Goal: Task Accomplishment & Management: Use online tool/utility

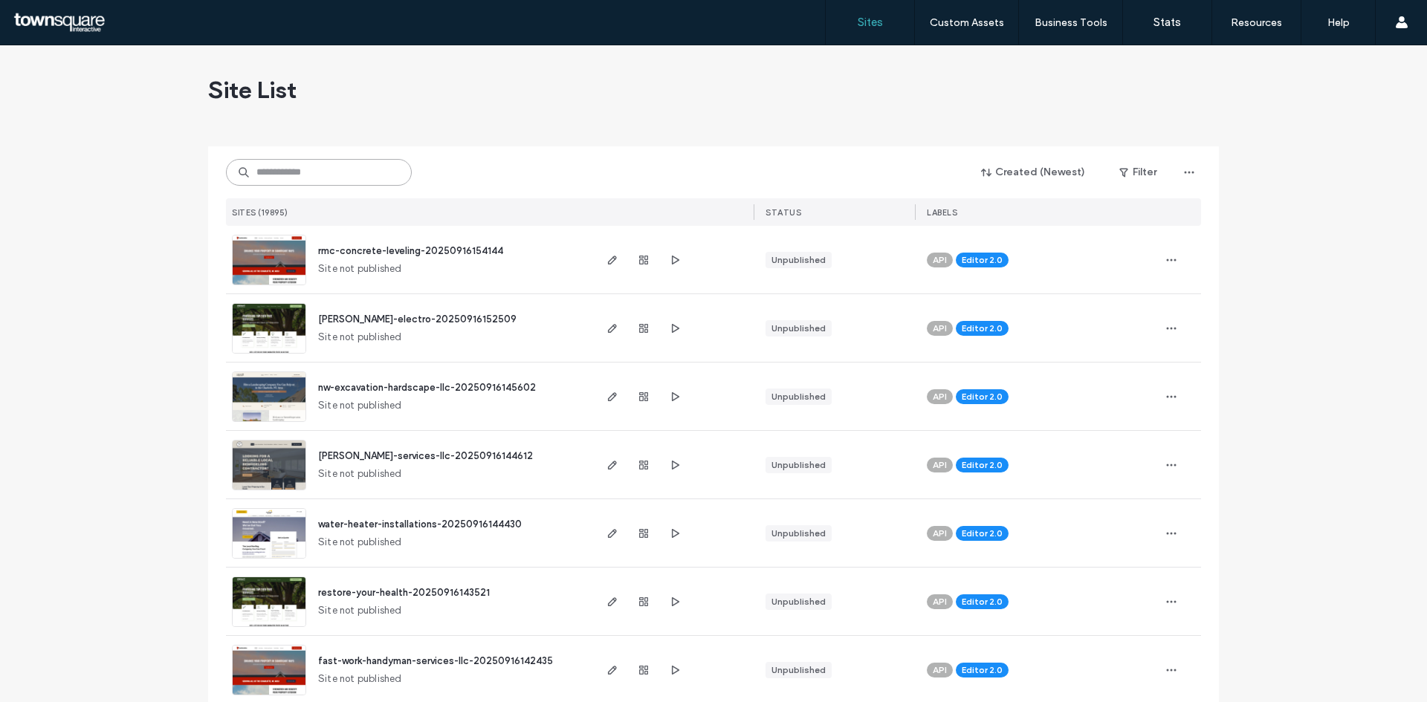
click at [266, 175] on input at bounding box center [319, 172] width 186 height 27
paste input "**********"
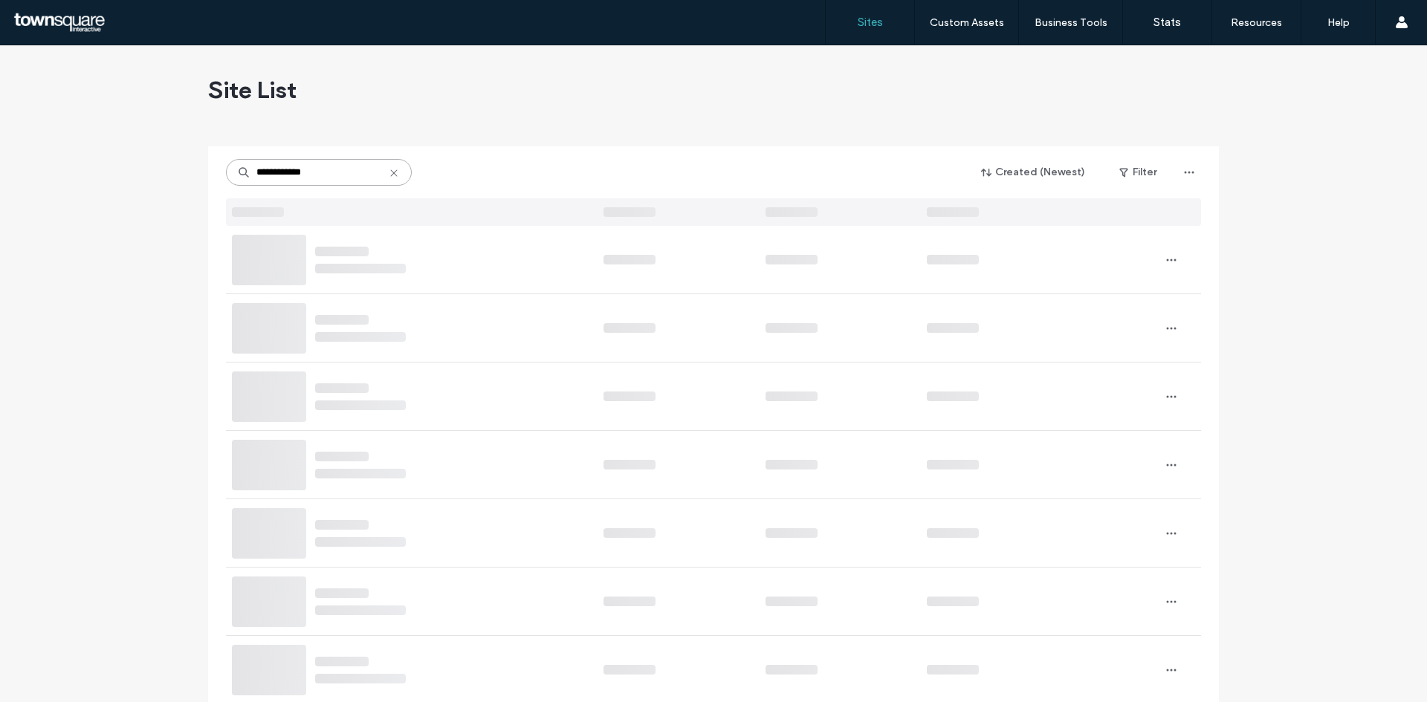
type input "**********"
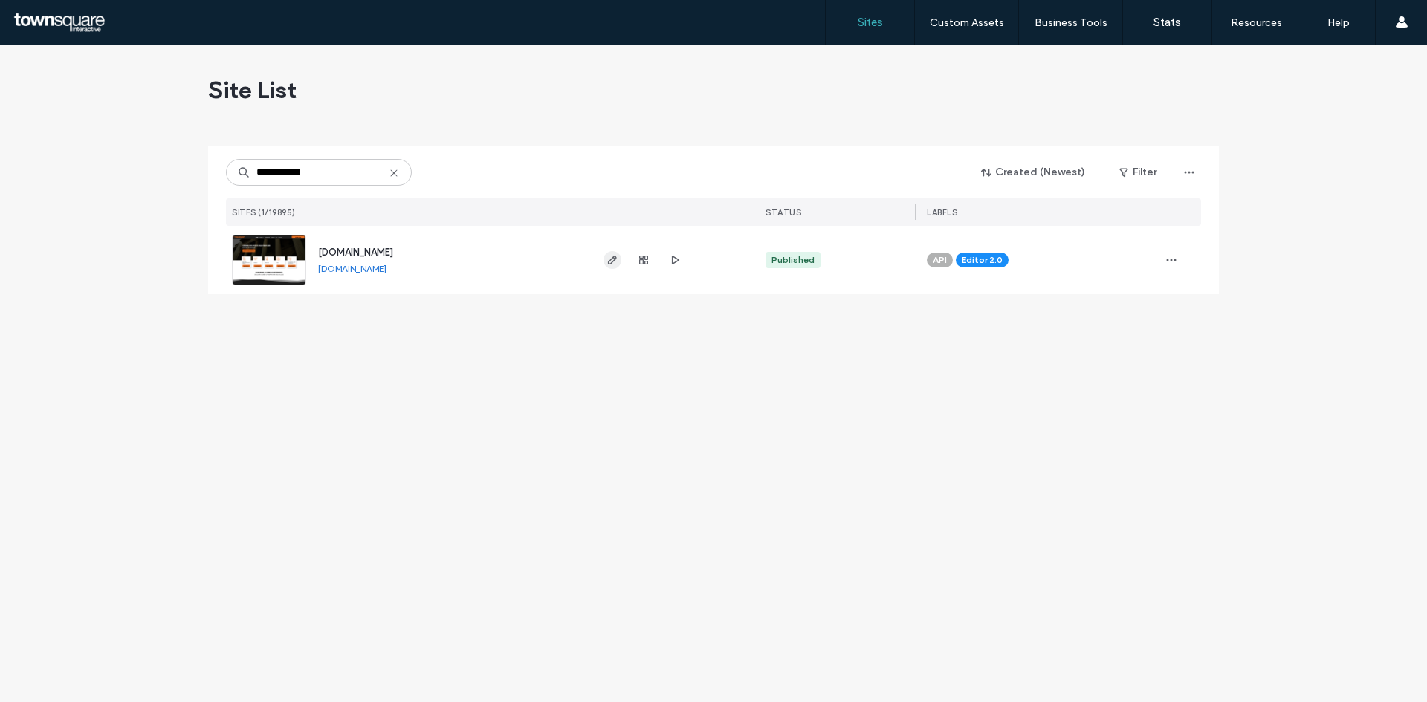
click at [606, 258] on span "button" at bounding box center [612, 260] width 18 height 18
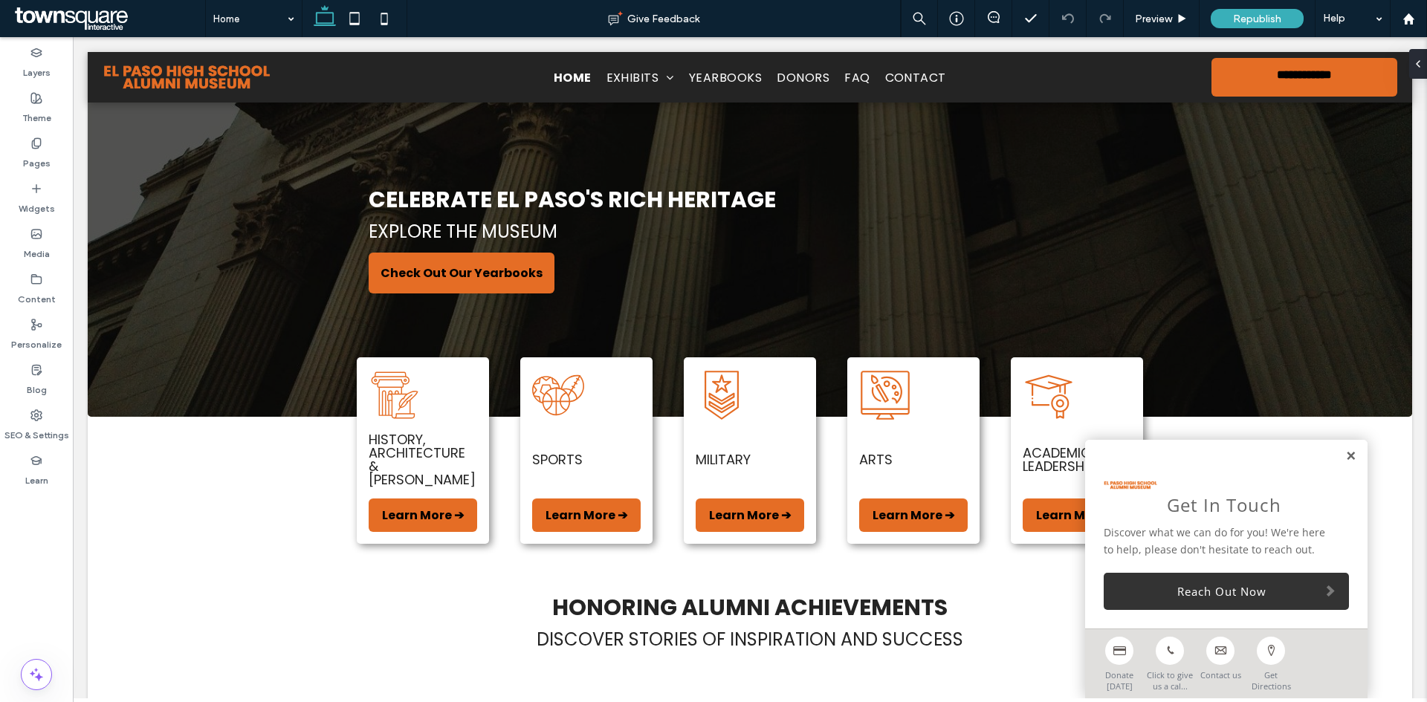
click at [1345, 453] on link at bounding box center [1350, 456] width 11 height 13
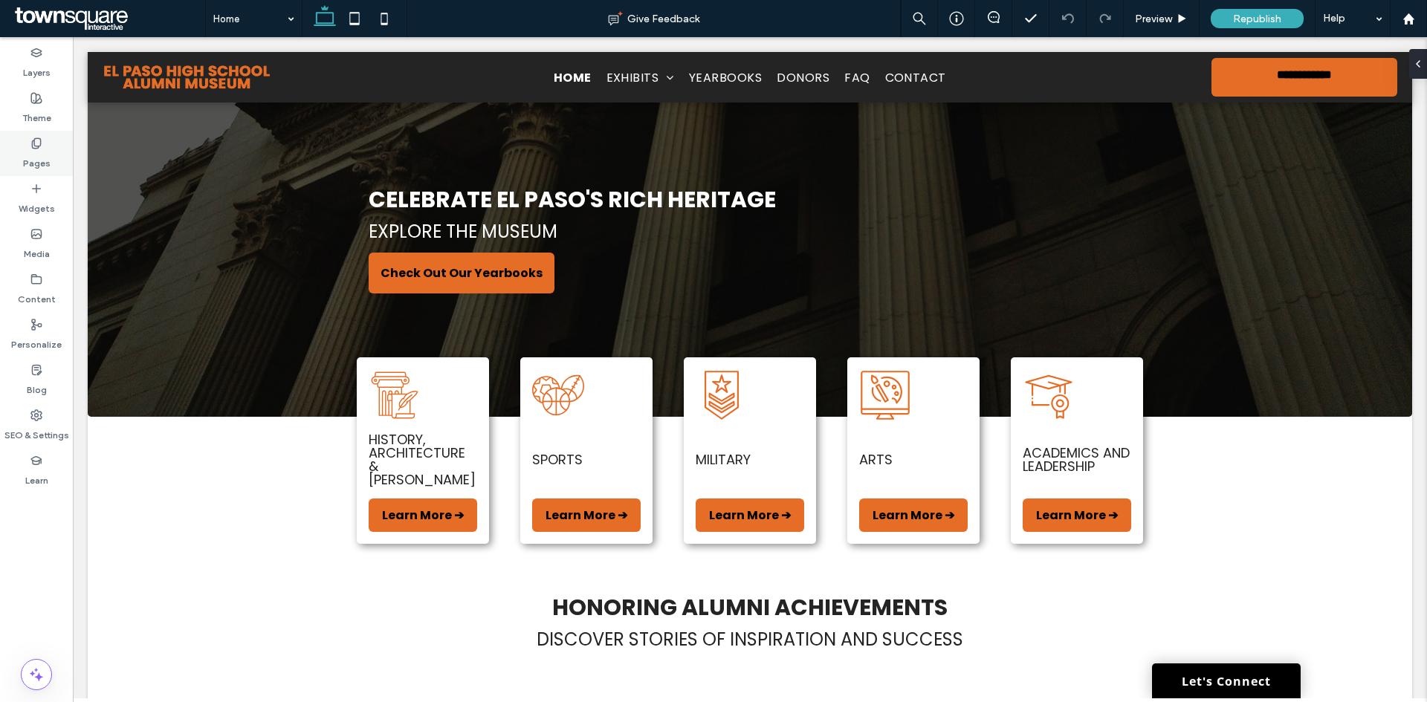
click at [47, 157] on label "Pages" at bounding box center [36, 159] width 27 height 21
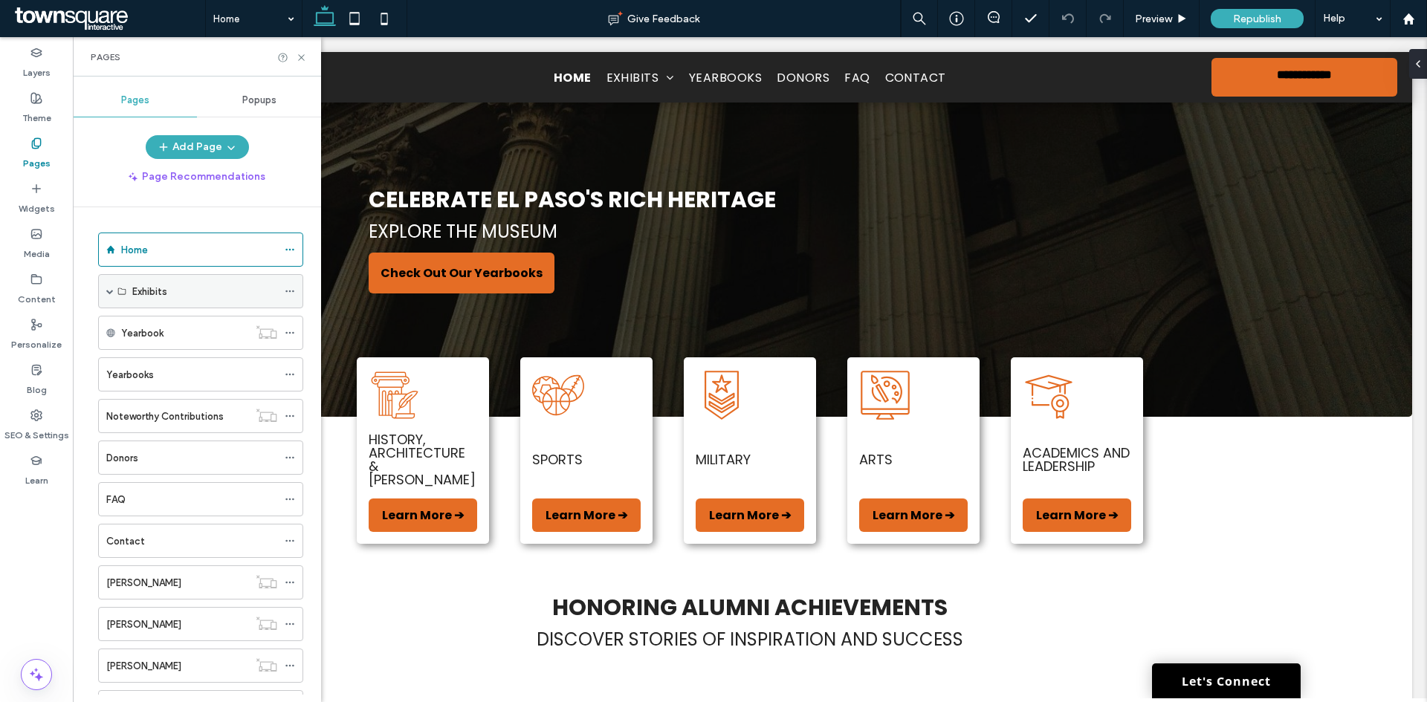
click at [114, 296] on div "Exhibits" at bounding box center [200, 291] width 205 height 34
click at [109, 288] on span at bounding box center [109, 291] width 7 height 7
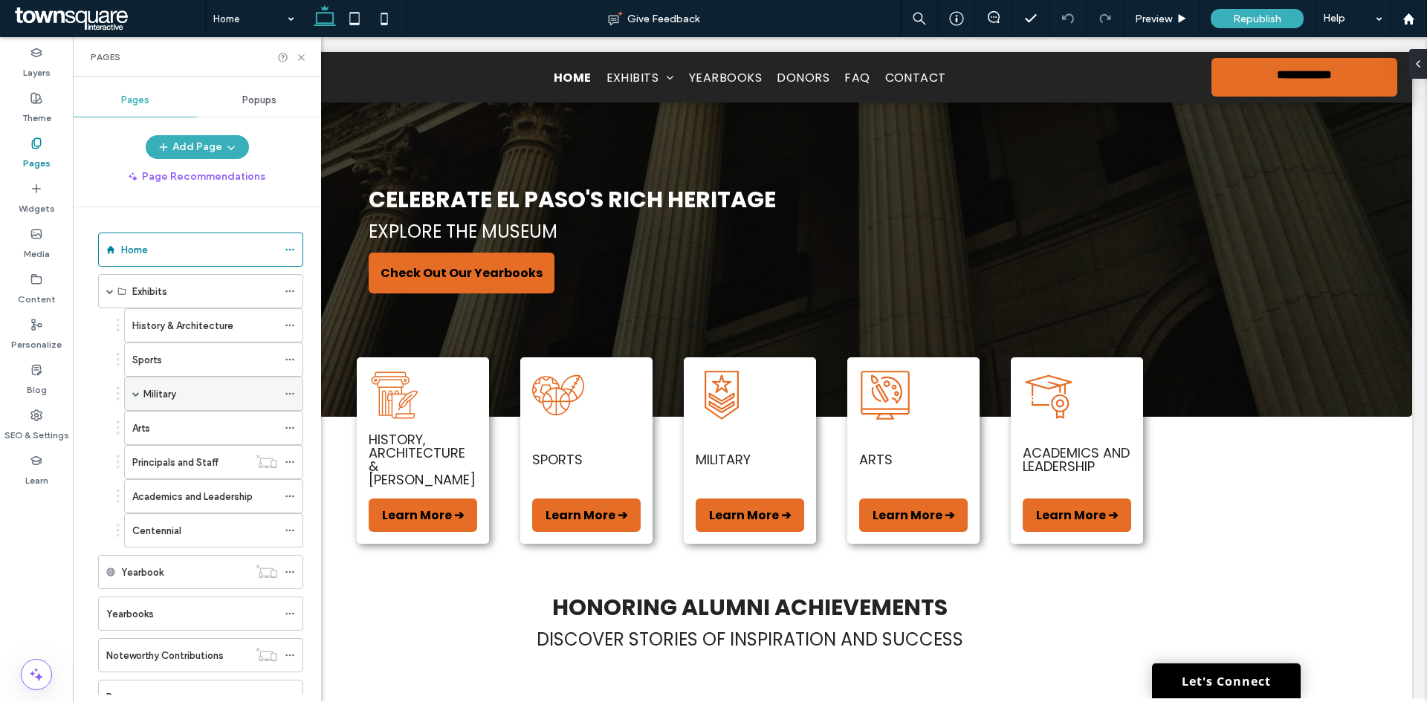
click at [134, 392] on span at bounding box center [135, 393] width 7 height 7
click at [167, 354] on div "Sports" at bounding box center [204, 360] width 145 height 16
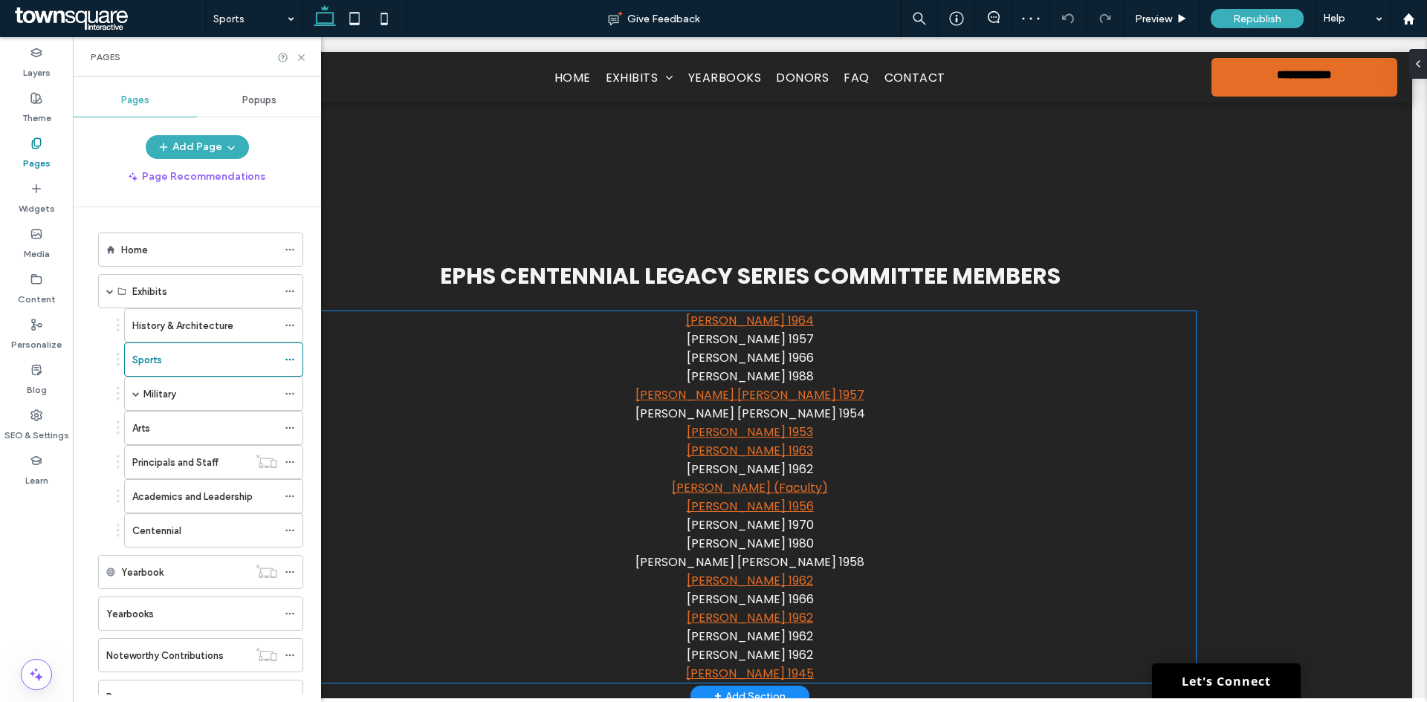
scroll to position [1709, 0]
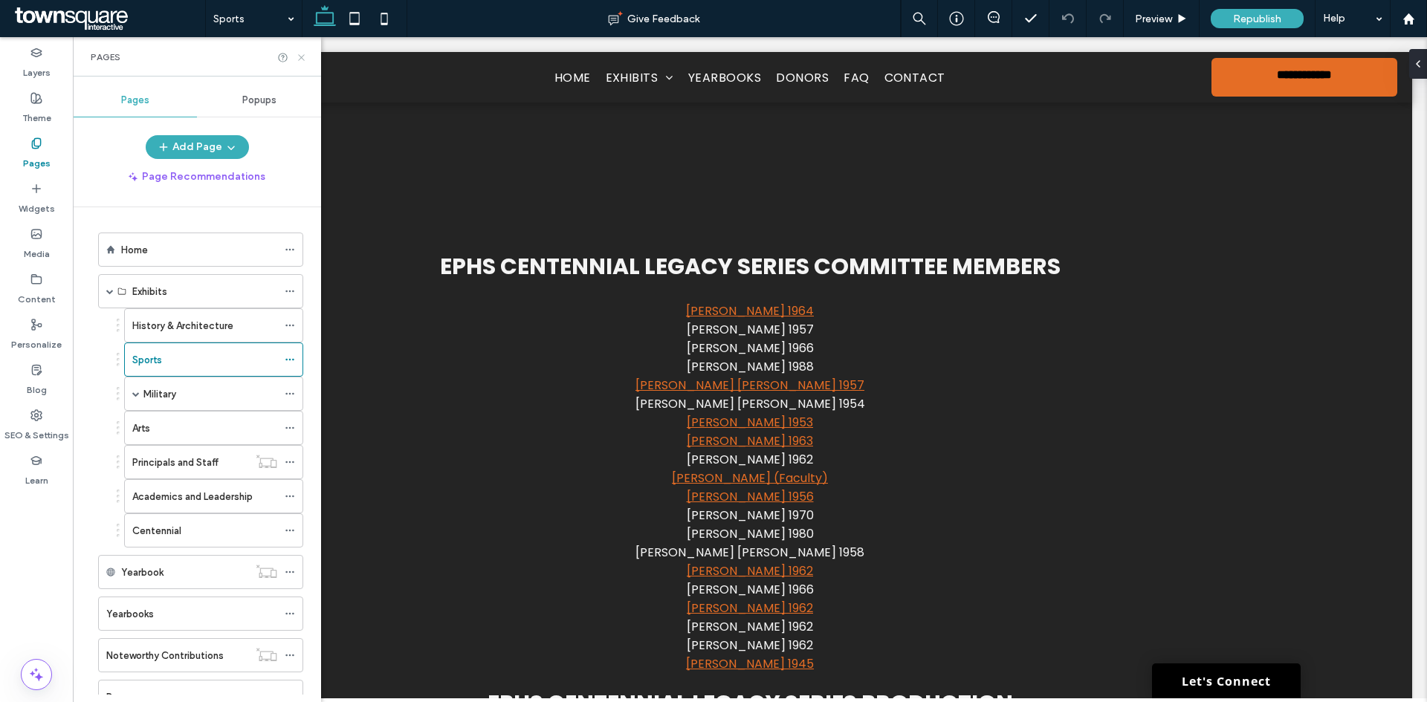
click at [299, 58] on icon at bounding box center [301, 57] width 11 height 11
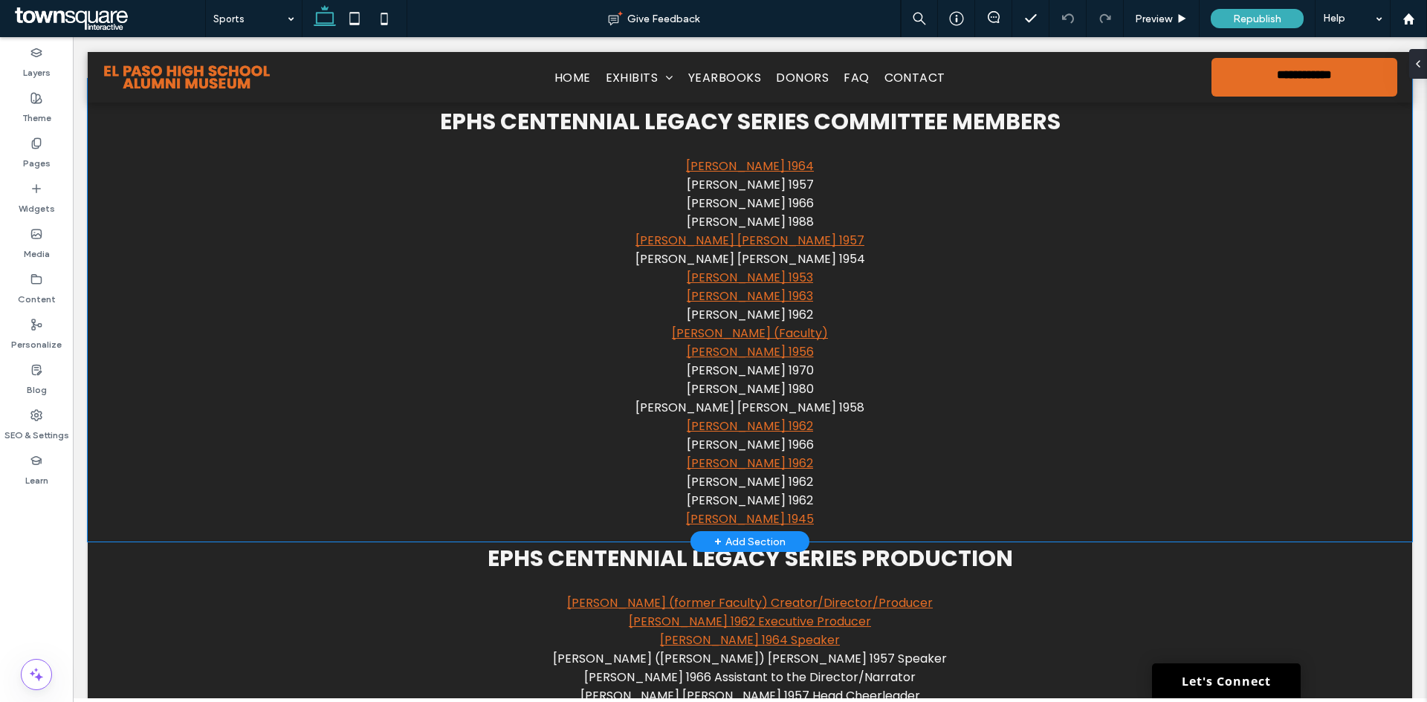
scroll to position [1807, 0]
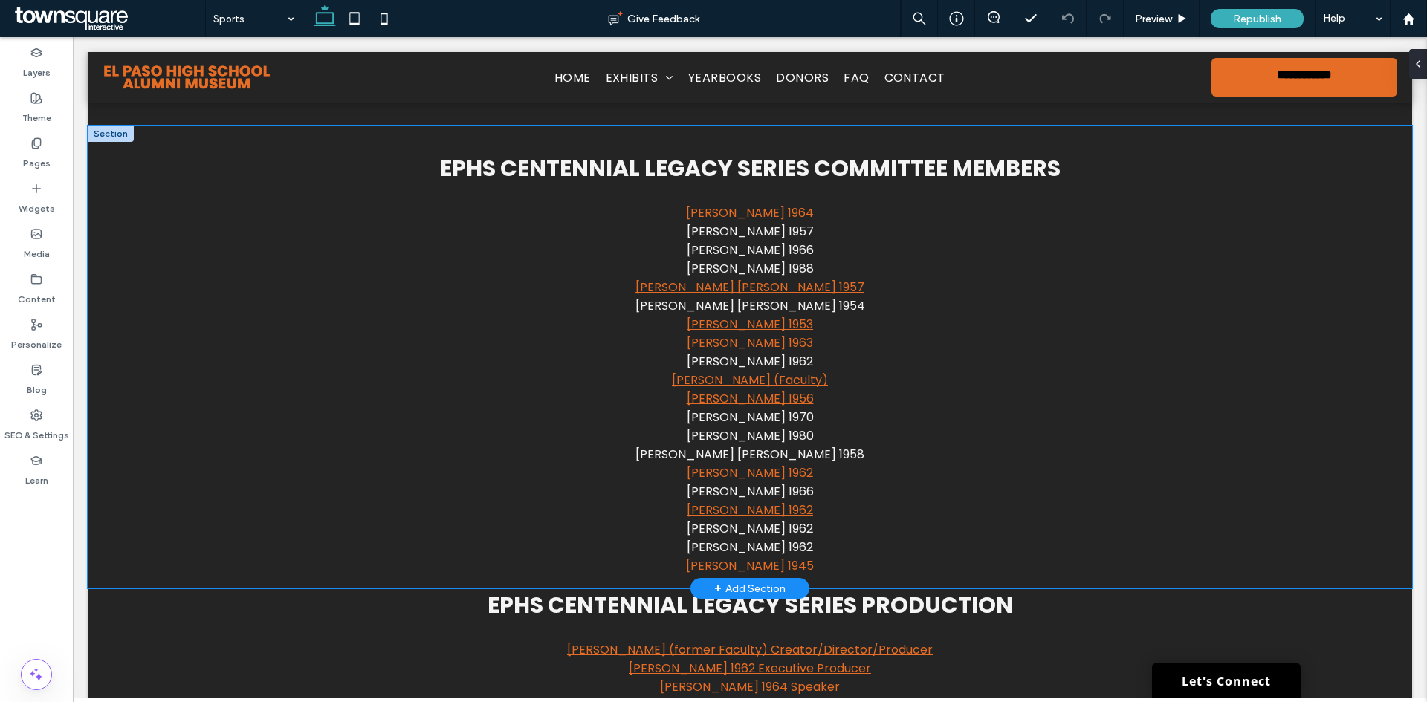
click at [1275, 246] on div "EPHS Centennial Legacy Series Committee Members [PERSON_NAME] 1964 [PERSON_NAME…" at bounding box center [750, 357] width 1324 height 463
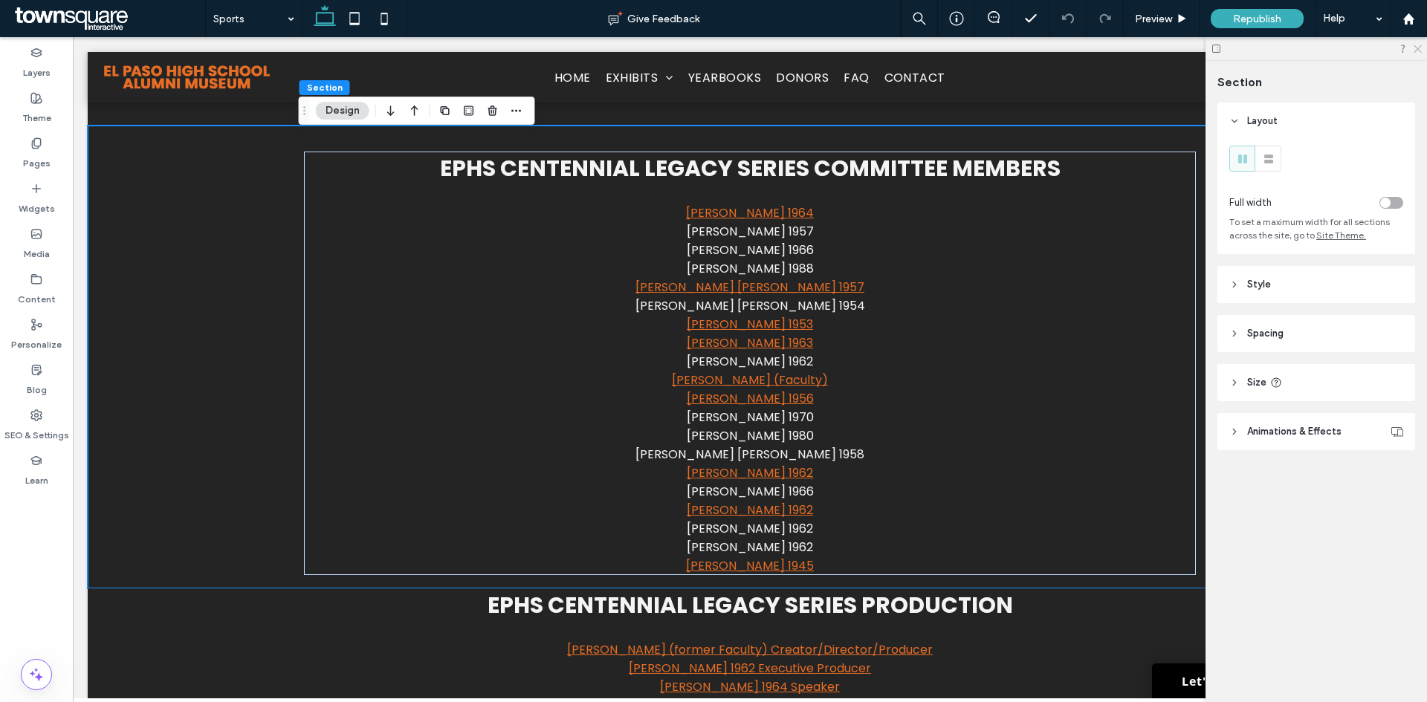
click at [1421, 50] on icon at bounding box center [1417, 48] width 10 height 10
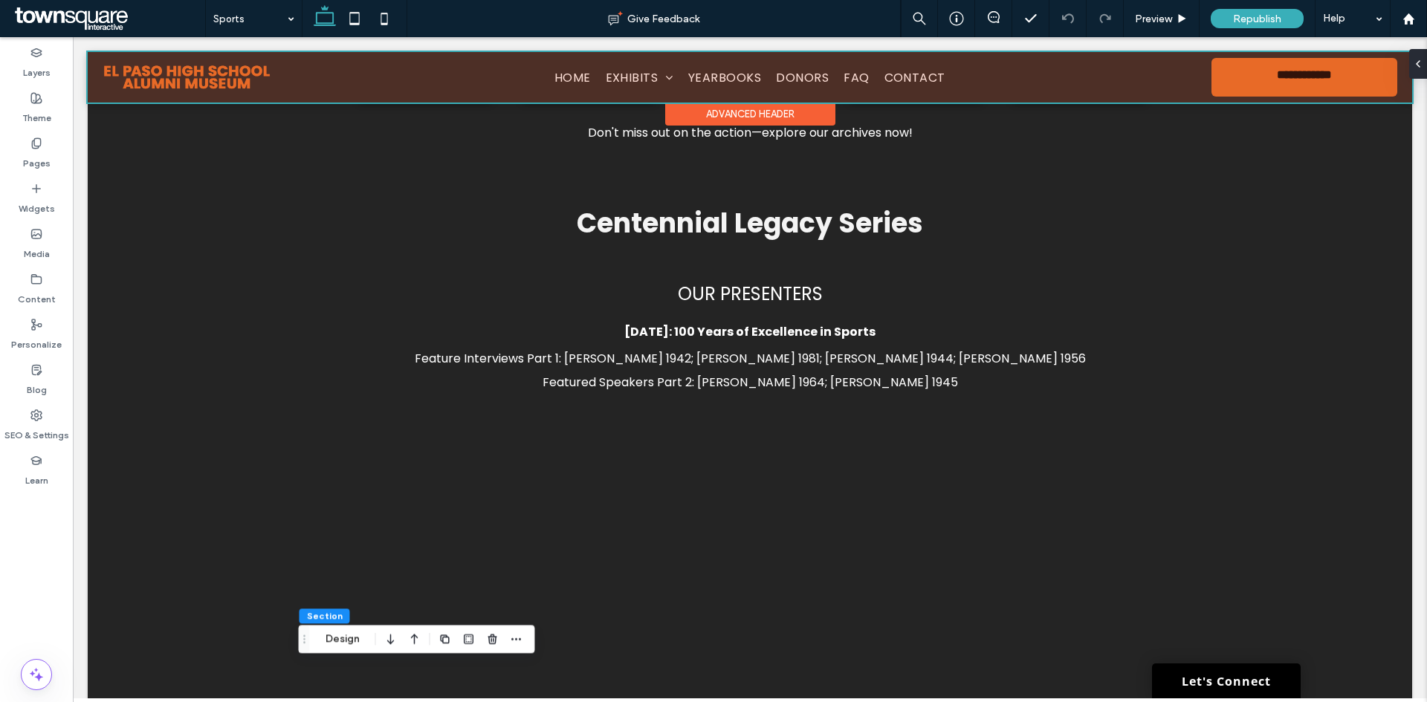
scroll to position [618, 0]
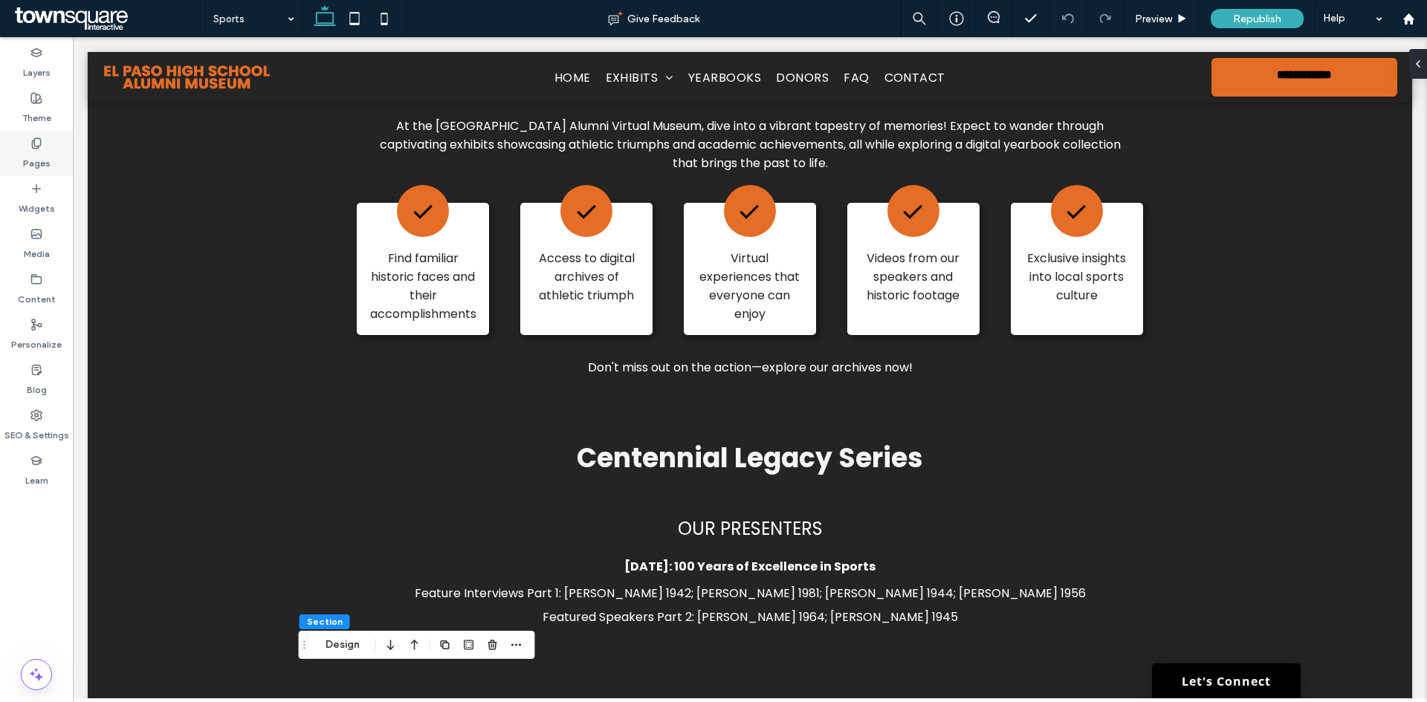
click at [36, 138] on use at bounding box center [36, 143] width 8 height 10
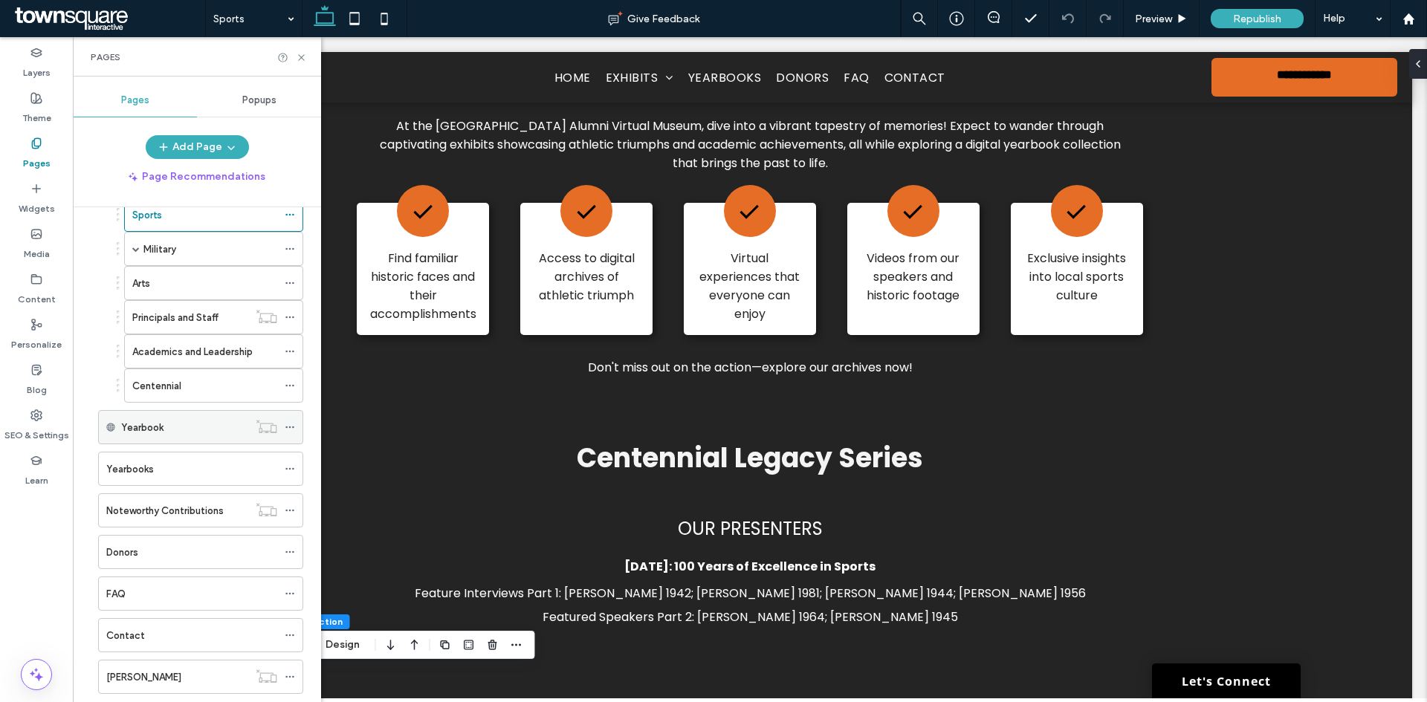
scroll to position [149, 0]
click at [155, 352] on label "Academics and Leadership" at bounding box center [192, 348] width 120 height 26
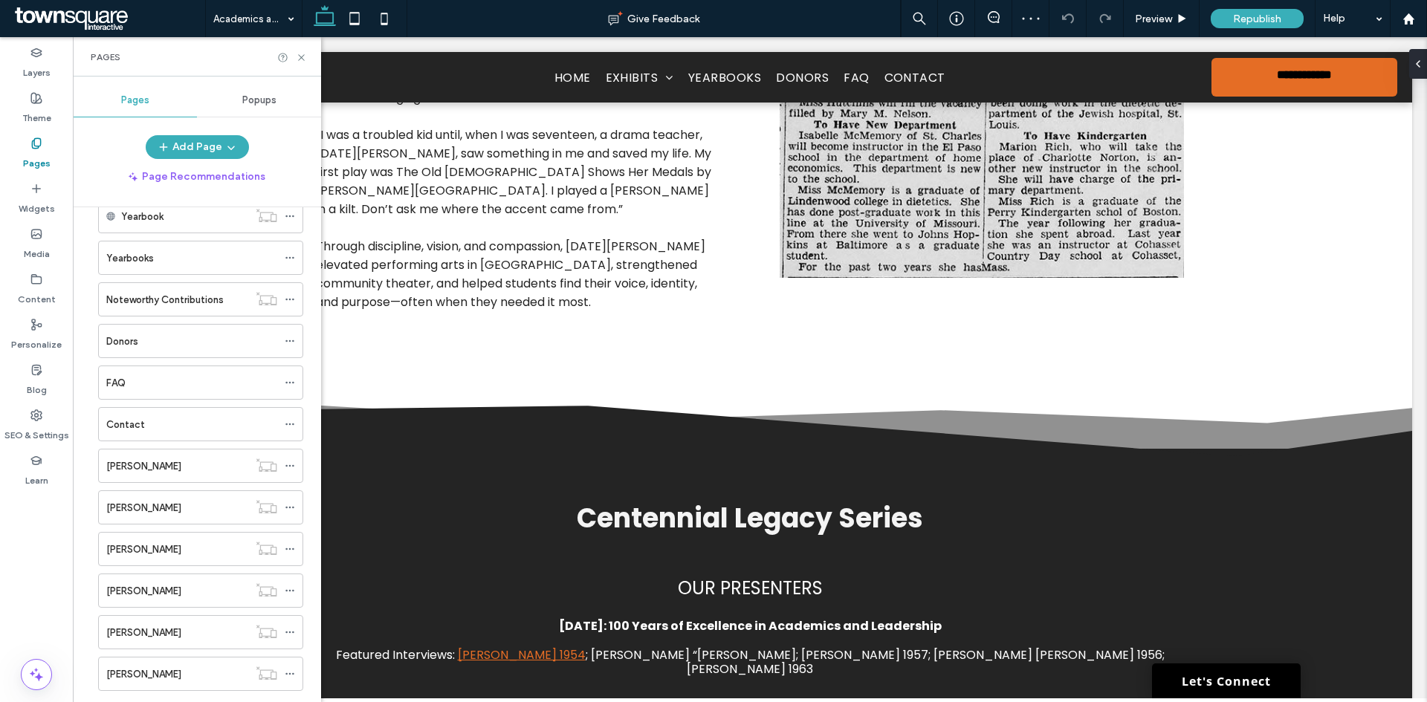
scroll to position [372, 0]
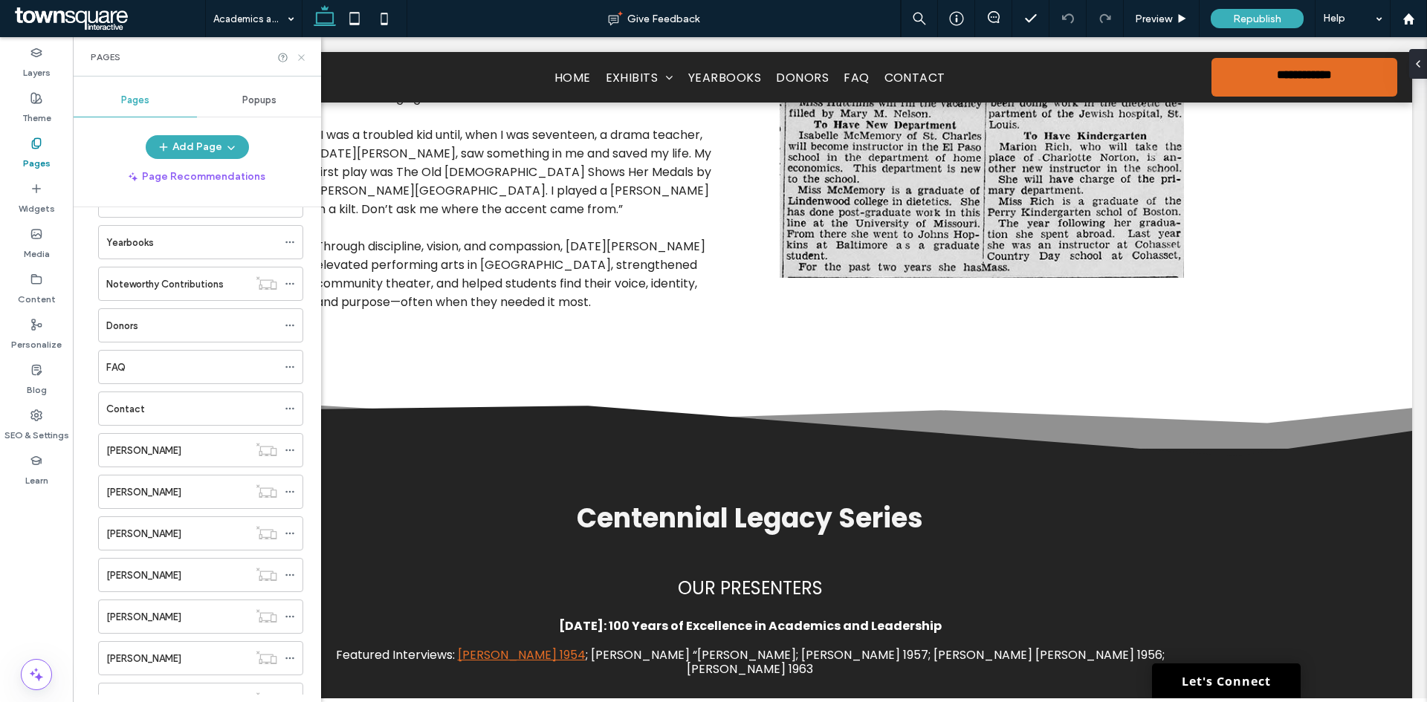
click at [305, 57] on icon at bounding box center [301, 57] width 11 height 11
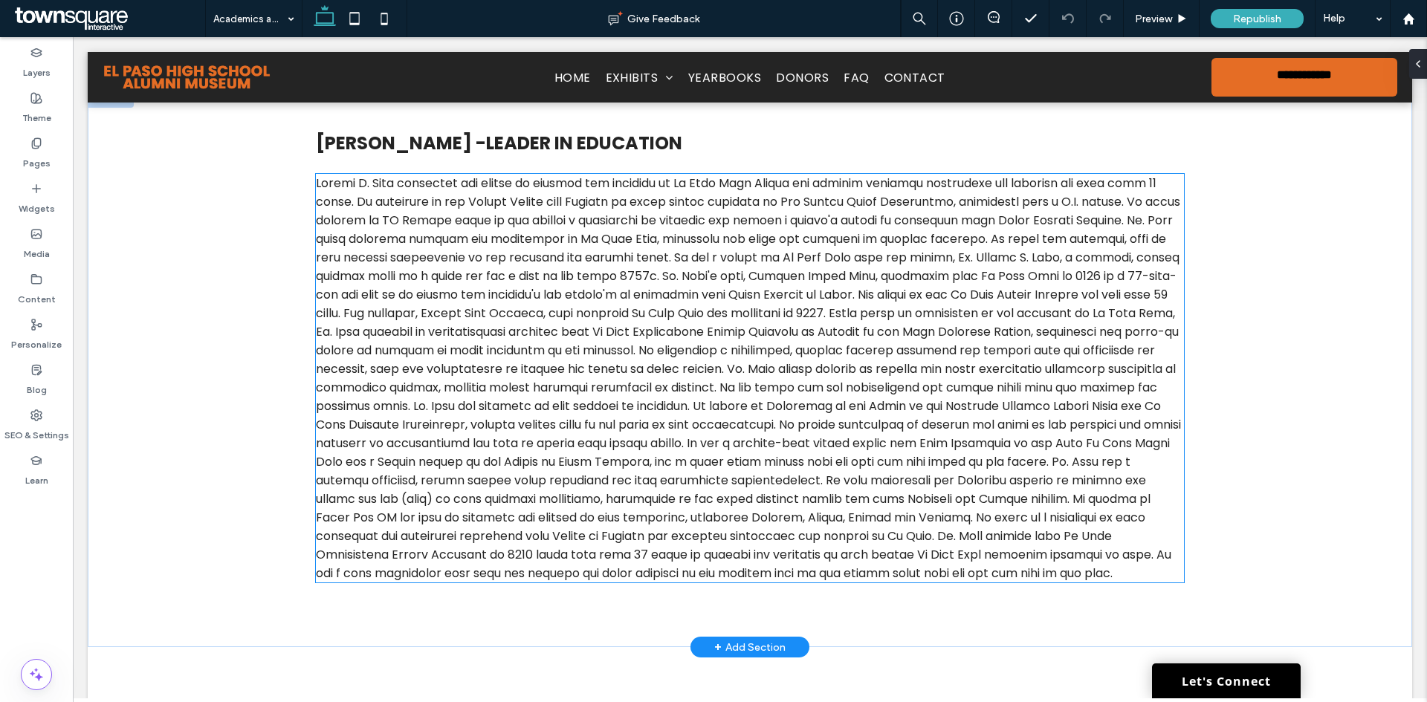
scroll to position [1635, 0]
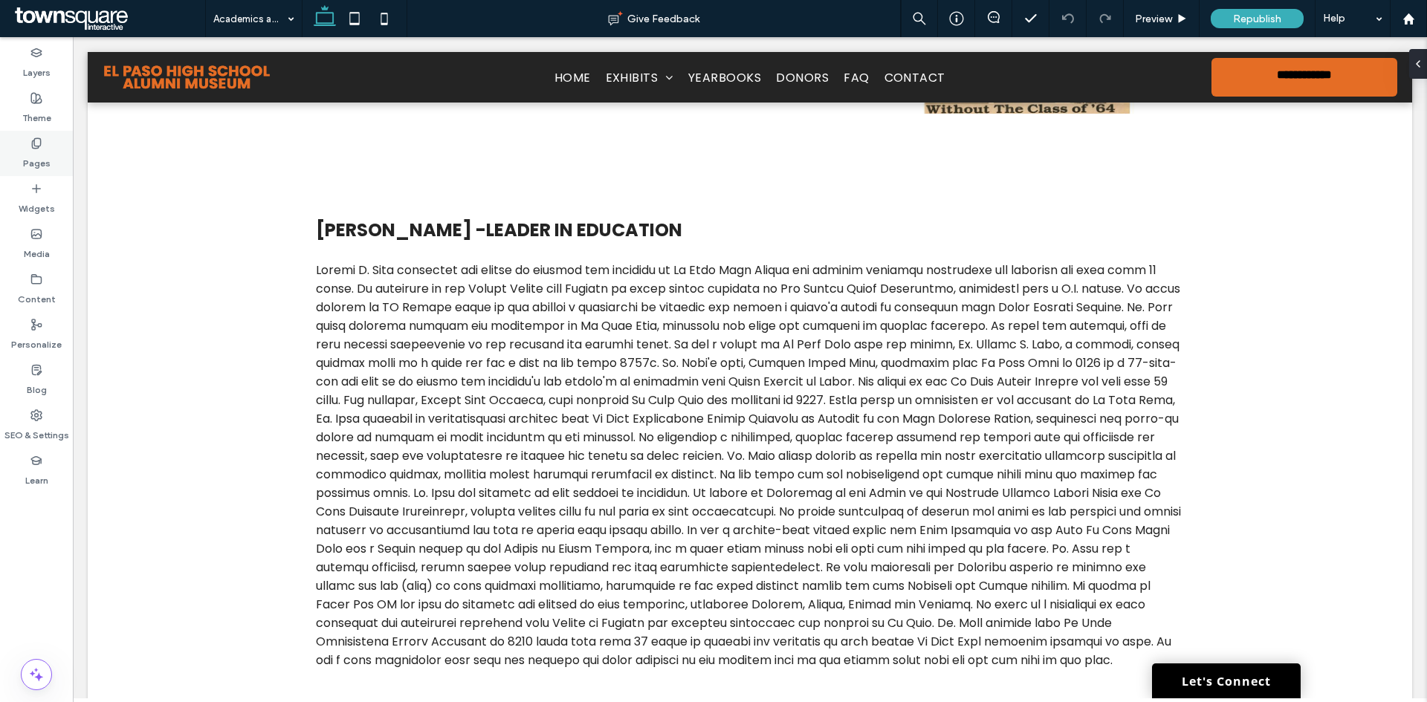
click at [35, 163] on label "Pages" at bounding box center [36, 159] width 27 height 21
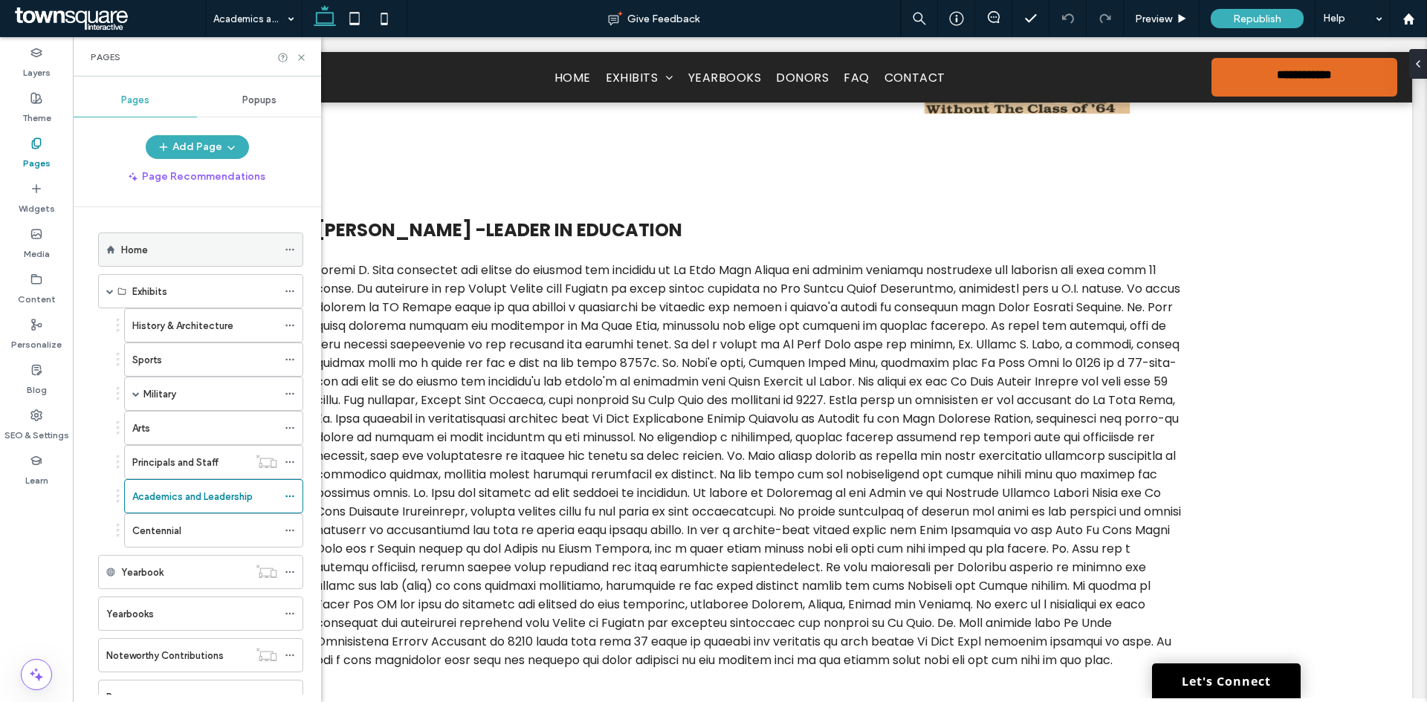
click at [163, 233] on div "Home" at bounding box center [200, 250] width 205 height 34
click at [167, 244] on div "Home" at bounding box center [199, 250] width 156 height 16
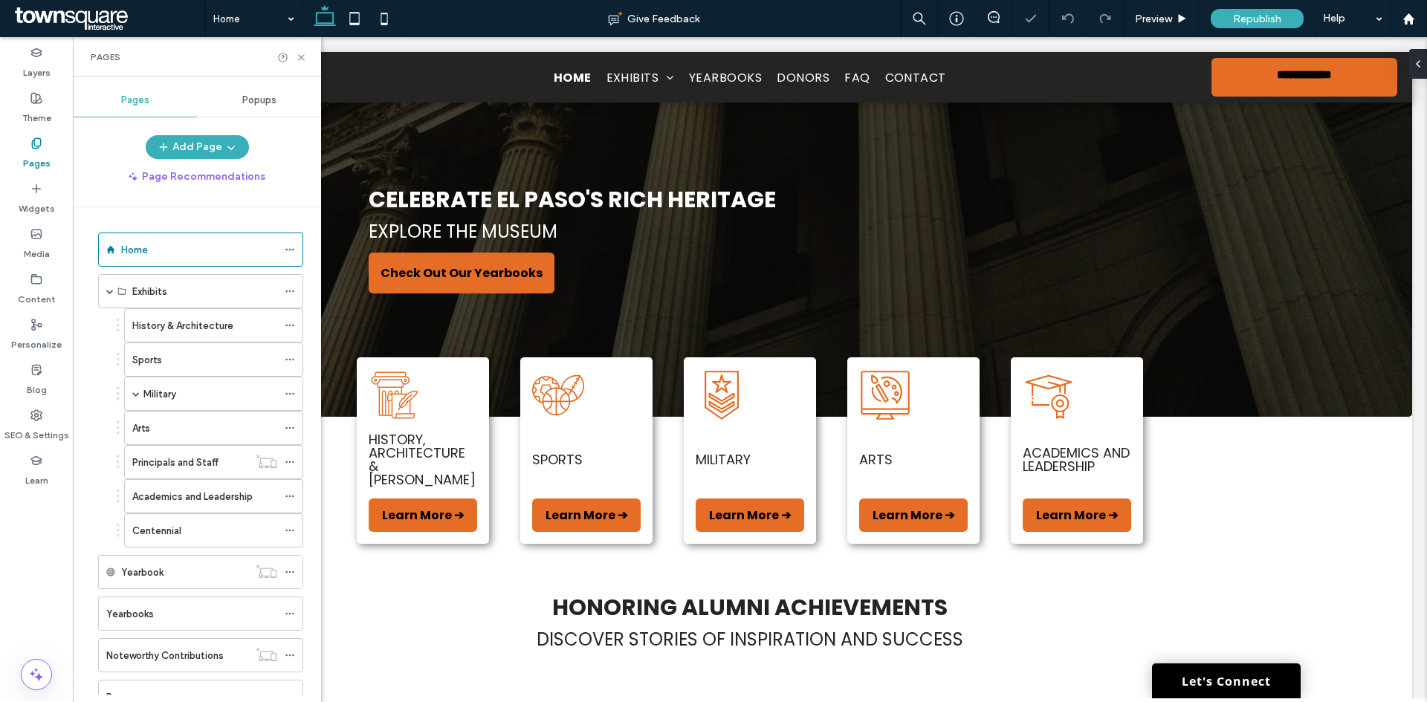
click at [302, 57] on use at bounding box center [301, 57] width 6 height 6
